Goal: Use online tool/utility: Use online tool/utility

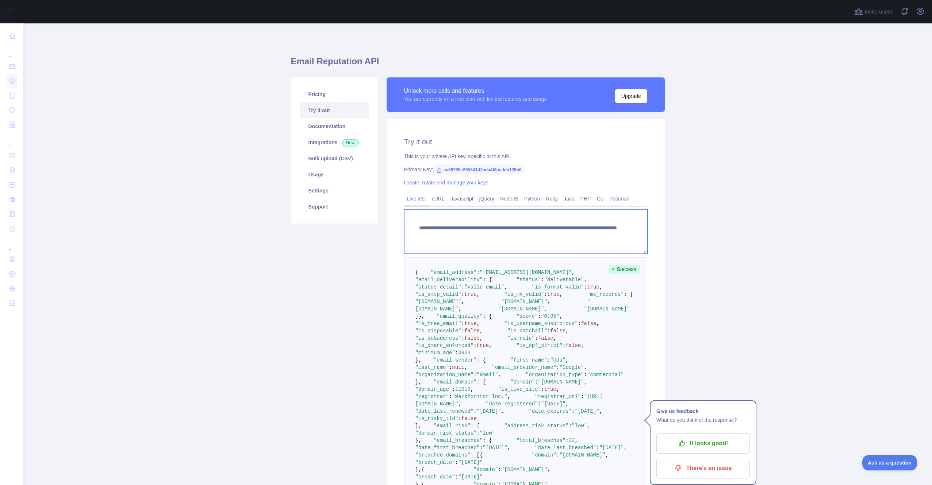
click at [589, 235] on textarea "**********" at bounding box center [525, 231] width 243 height 45
drag, startPoint x: 603, startPoint y: 235, endPoint x: 551, endPoint y: 235, distance: 52.2
click at [551, 235] on textarea "**********" at bounding box center [525, 231] width 243 height 45
paste textarea
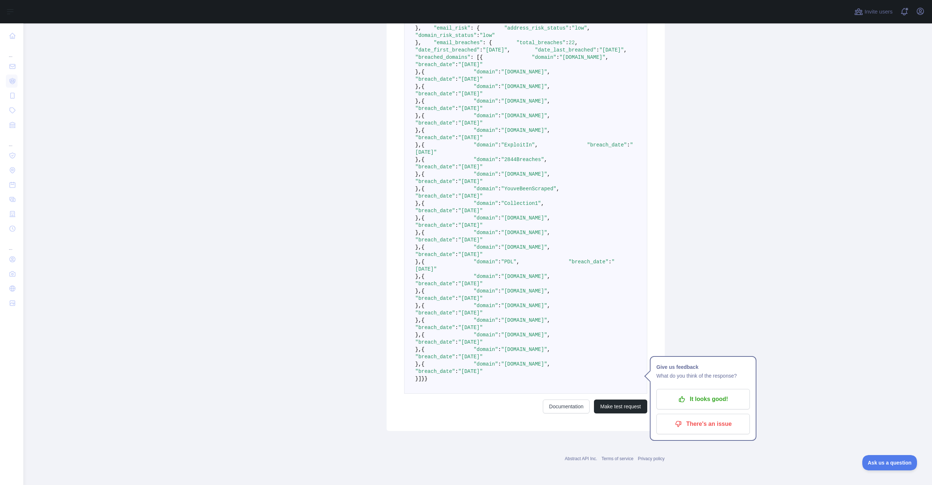
scroll to position [953, 0]
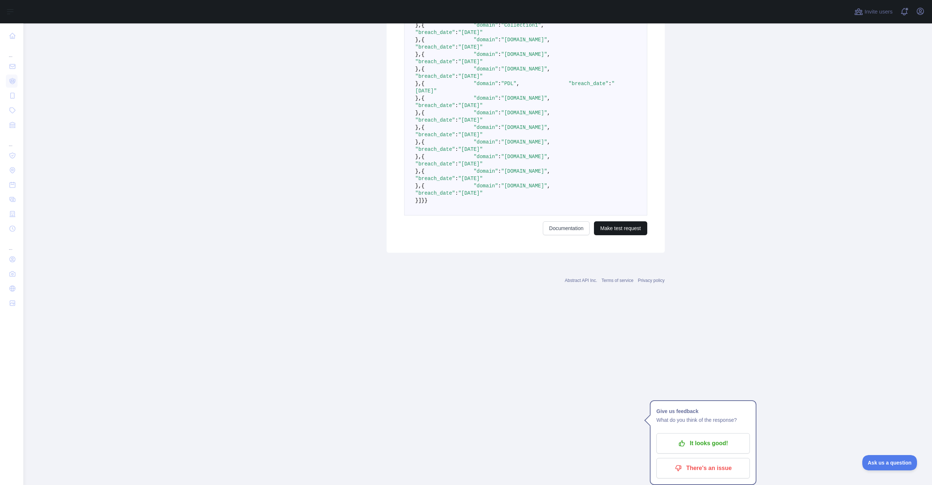
type textarea "**********"
click at [614, 235] on button "Make test request" at bounding box center [620, 228] width 53 height 14
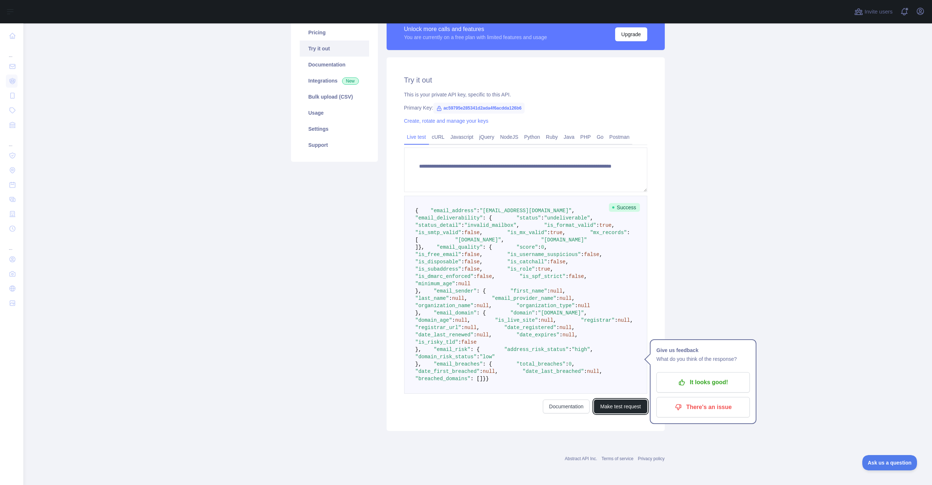
scroll to position [173, 0]
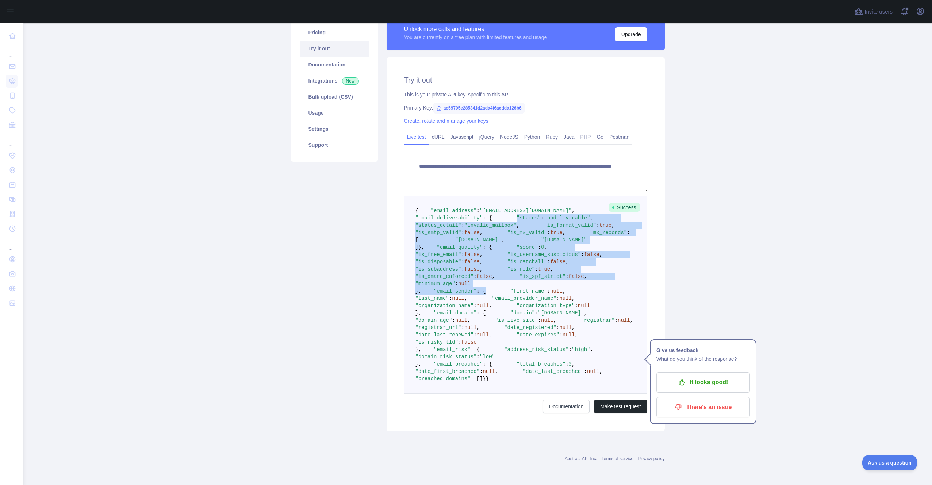
drag, startPoint x: 439, startPoint y: 124, endPoint x: 520, endPoint y: 283, distance: 178.3
click at [520, 283] on pre "{ "email_address" : "[EMAIL_ADDRESS][DOMAIN_NAME]" , "email_deliverability" : {…" at bounding box center [525, 295] width 243 height 198
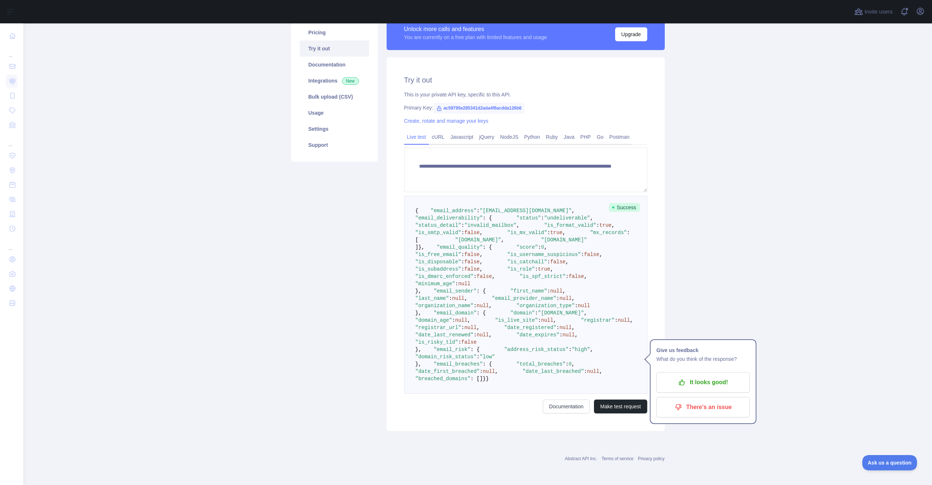
click at [518, 279] on pre "{ "email_address" : "[EMAIL_ADDRESS][DOMAIN_NAME]" , "email_deliverability" : {…" at bounding box center [525, 295] width 243 height 198
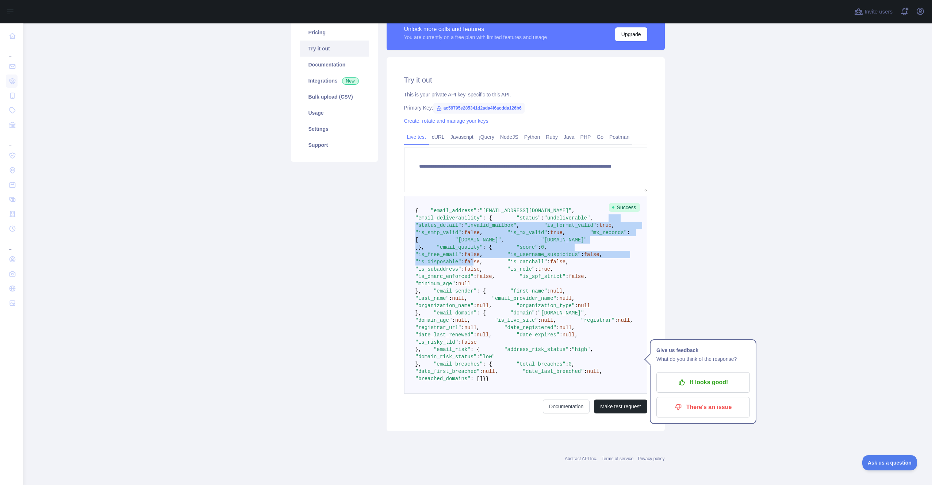
drag, startPoint x: 427, startPoint y: 147, endPoint x: 500, endPoint y: 240, distance: 117.8
click at [500, 240] on code "{ "email_address" : "[EMAIL_ADDRESS][DOMAIN_NAME]" , "email_deliverability" : {…" at bounding box center [537, 295] width 242 height 174
click at [480, 259] on span "false" at bounding box center [471, 262] width 15 height 6
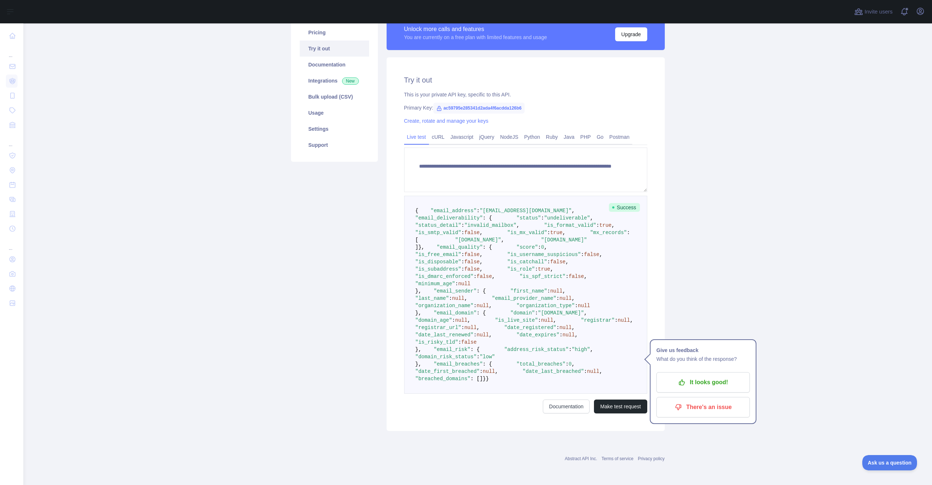
drag, startPoint x: 463, startPoint y: 139, endPoint x: 498, endPoint y: 139, distance: 34.3
click at [498, 215] on span ""status" : "undeliverable" ," at bounding box center [542, 218] width 101 height 6
drag, startPoint x: 492, startPoint y: 140, endPoint x: 543, endPoint y: 195, distance: 75.4
click at [543, 196] on pre "{ "email_address" : "[EMAIL_ADDRESS][DOMAIN_NAME]" , "email_deliverability" : {…" at bounding box center [525, 295] width 243 height 198
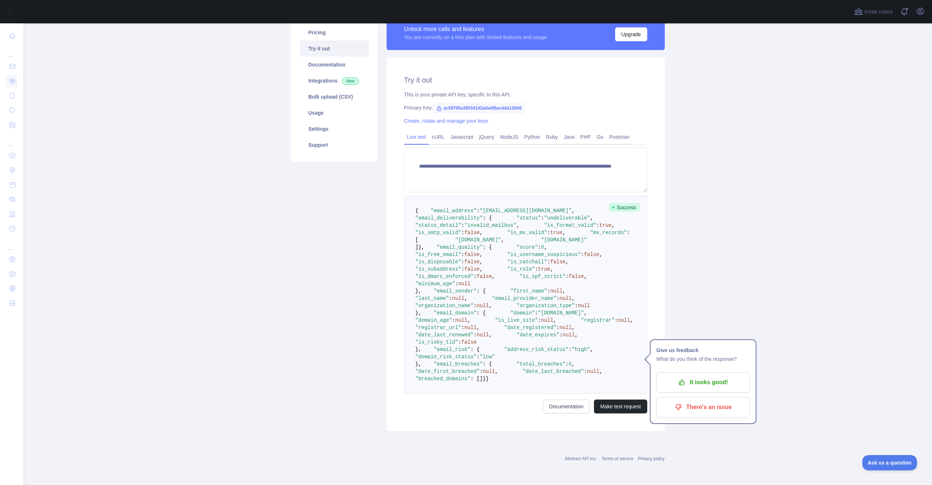
scroll to position [173, 0]
drag, startPoint x: 436, startPoint y: 202, endPoint x: 482, endPoint y: 203, distance: 45.6
click at [482, 203] on pre "{ "email_address" : "[EMAIL_ADDRESS][DOMAIN_NAME]" , "email_deliverability" : {…" at bounding box center [525, 295] width 243 height 198
drag, startPoint x: 428, startPoint y: 194, endPoint x: 507, endPoint y: 272, distance: 111.8
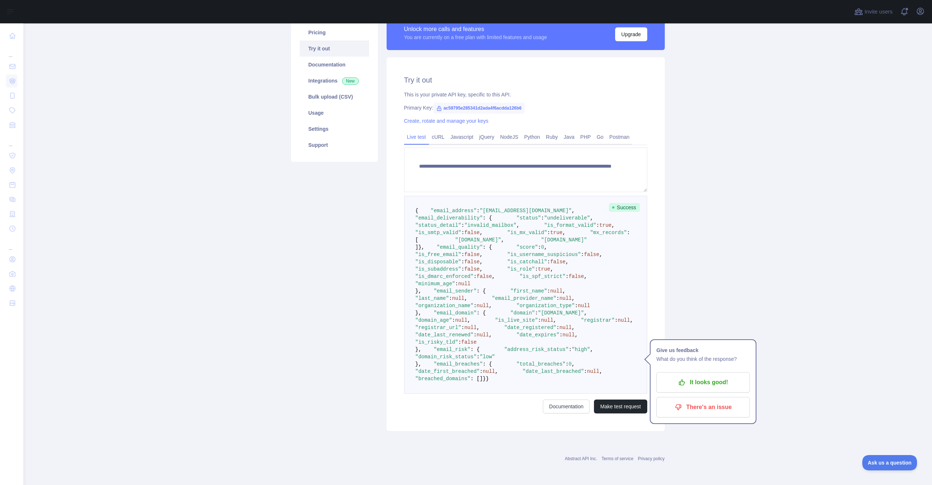
click at [507, 272] on pre "{ "email_address" : "[EMAIL_ADDRESS][DOMAIN_NAME]" , "email_deliverability" : {…" at bounding box center [525, 295] width 243 height 198
